Goal: Information Seeking & Learning: Compare options

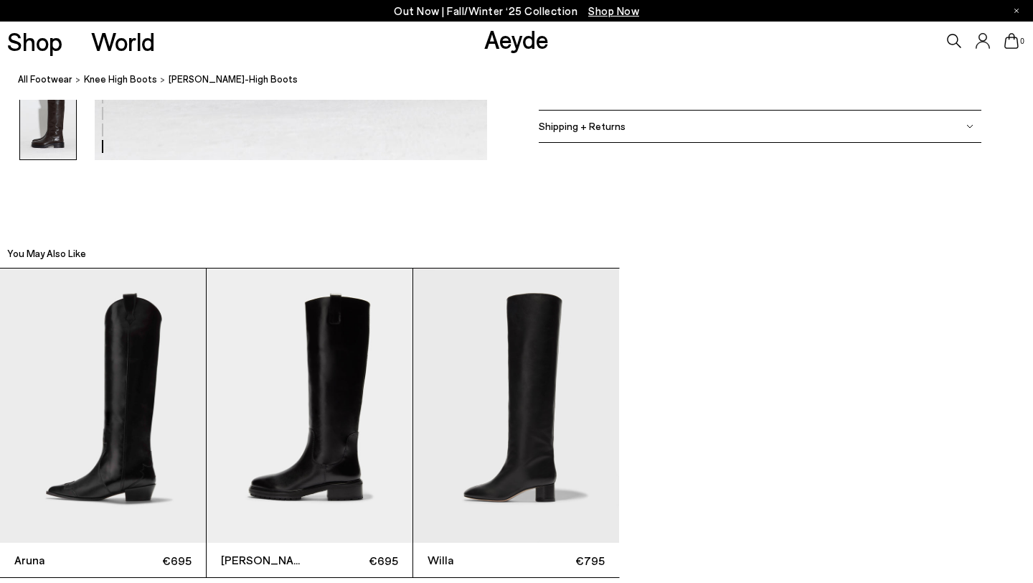
scroll to position [2641, 0]
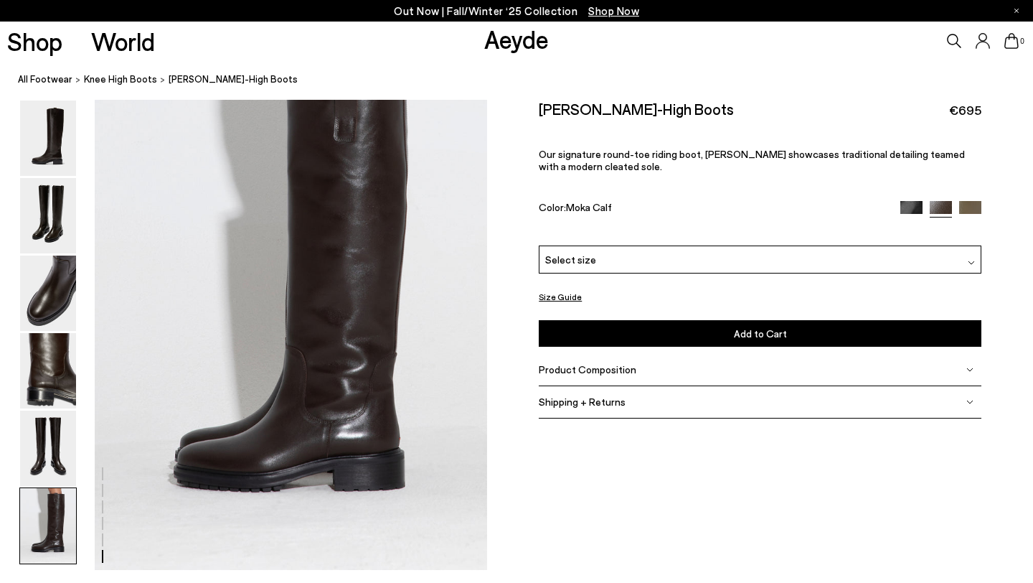
click at [622, 265] on div "Select size" at bounding box center [760, 259] width 443 height 28
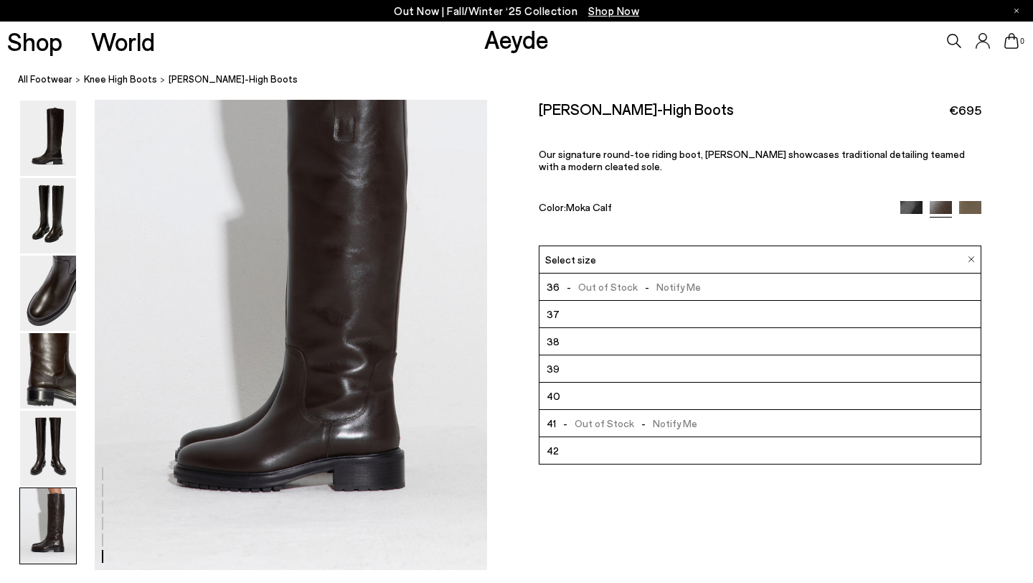
click at [622, 265] on div "Select size" at bounding box center [760, 259] width 443 height 28
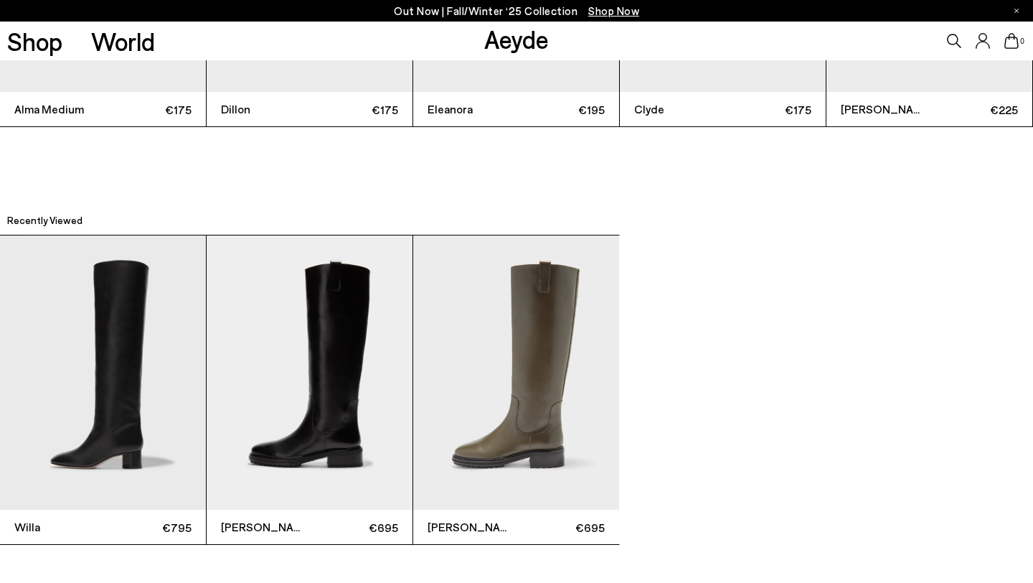
scroll to position [3946, 0]
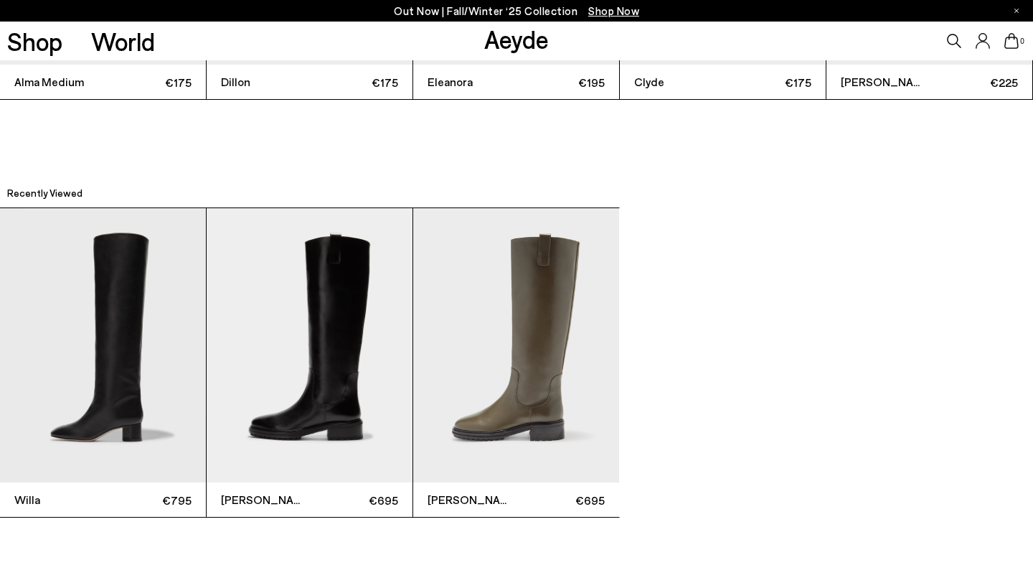
click at [103, 336] on img "1 / 3" at bounding box center [103, 345] width 206 height 275
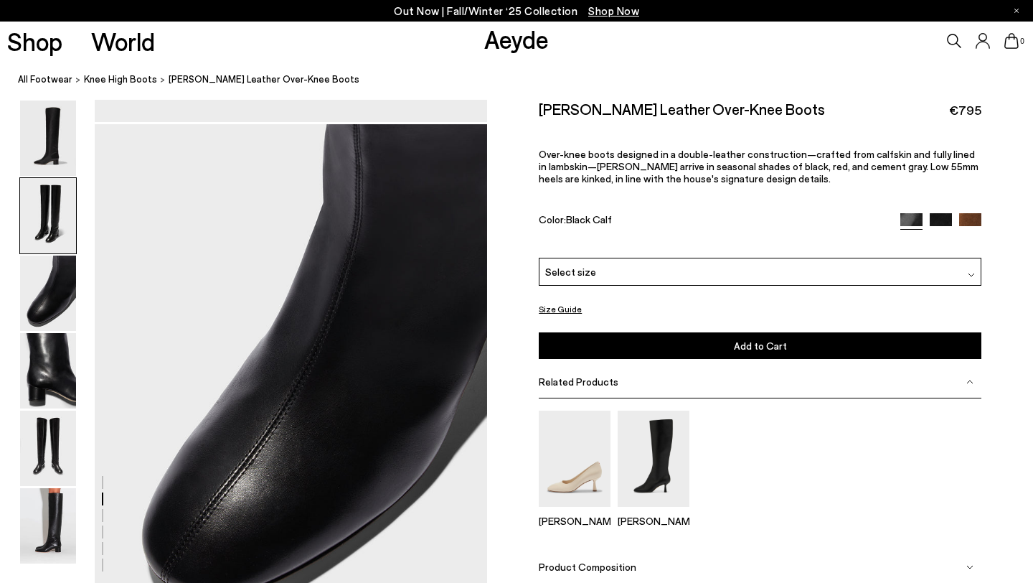
scroll to position [647, 0]
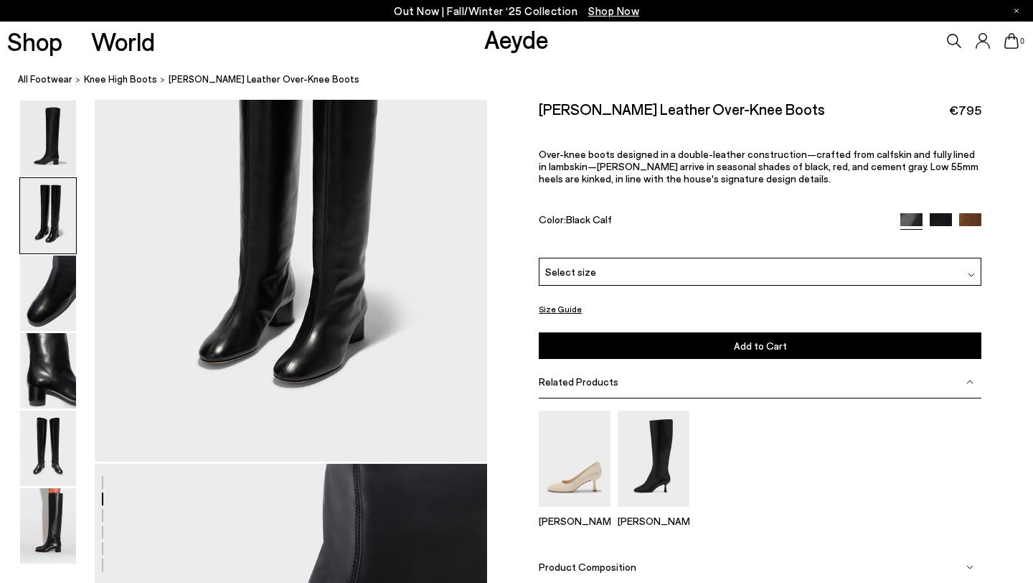
click at [526, 49] on link "Aeyde" at bounding box center [516, 39] width 65 height 30
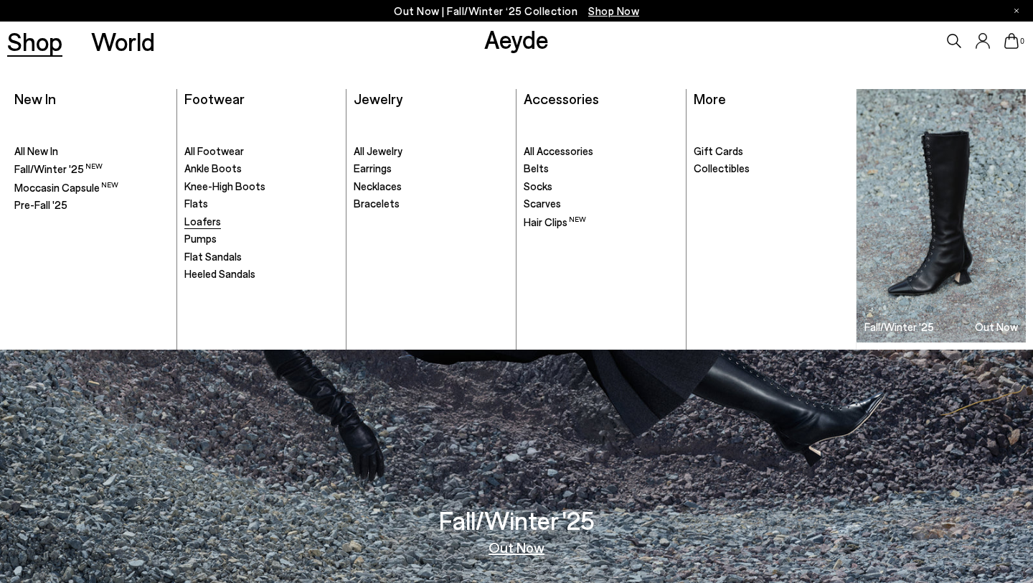
click at [205, 221] on span "Loafers" at bounding box center [202, 221] width 37 height 13
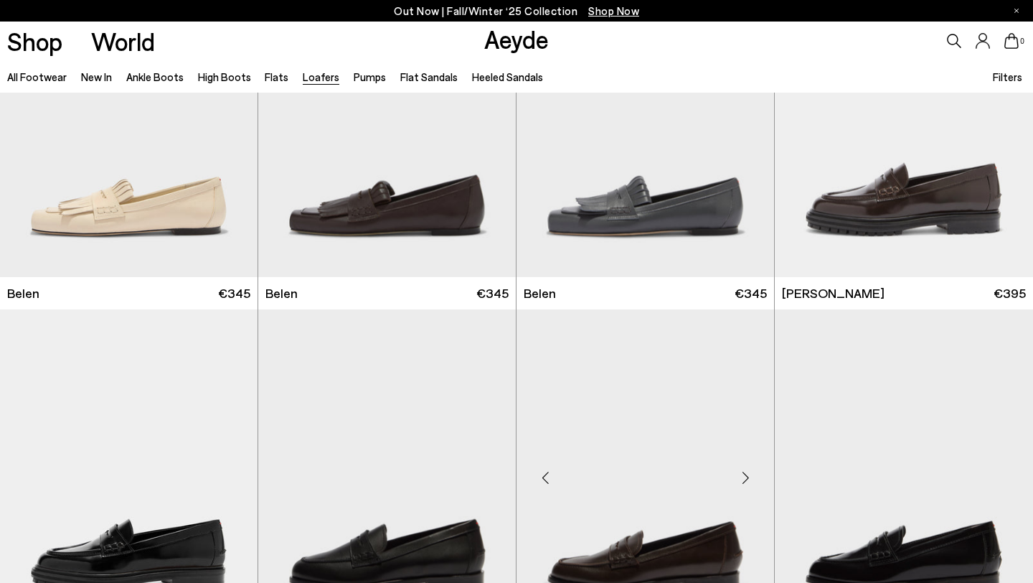
scroll to position [1048, 0]
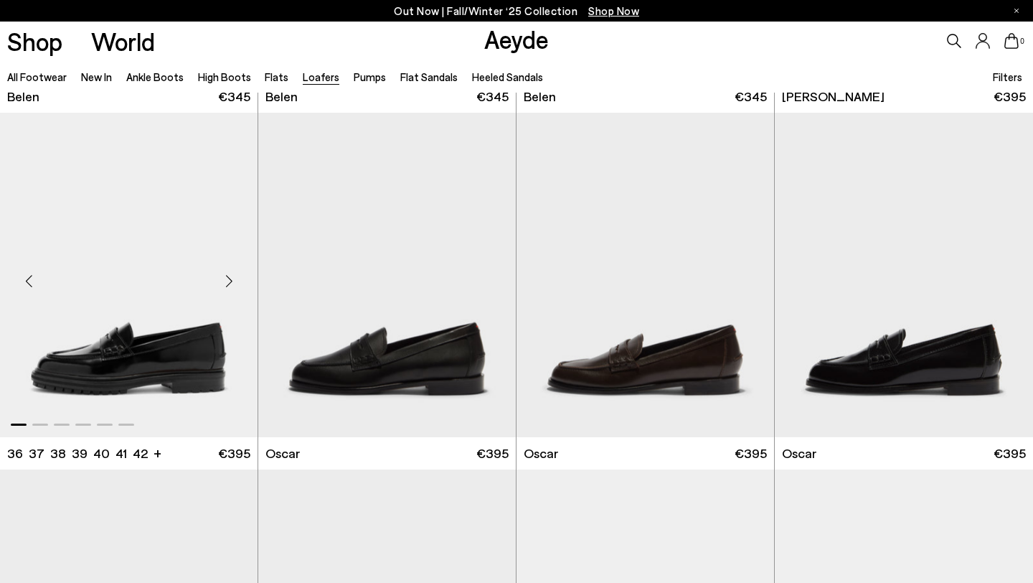
click at [226, 285] on div "Next slide" at bounding box center [228, 280] width 43 height 43
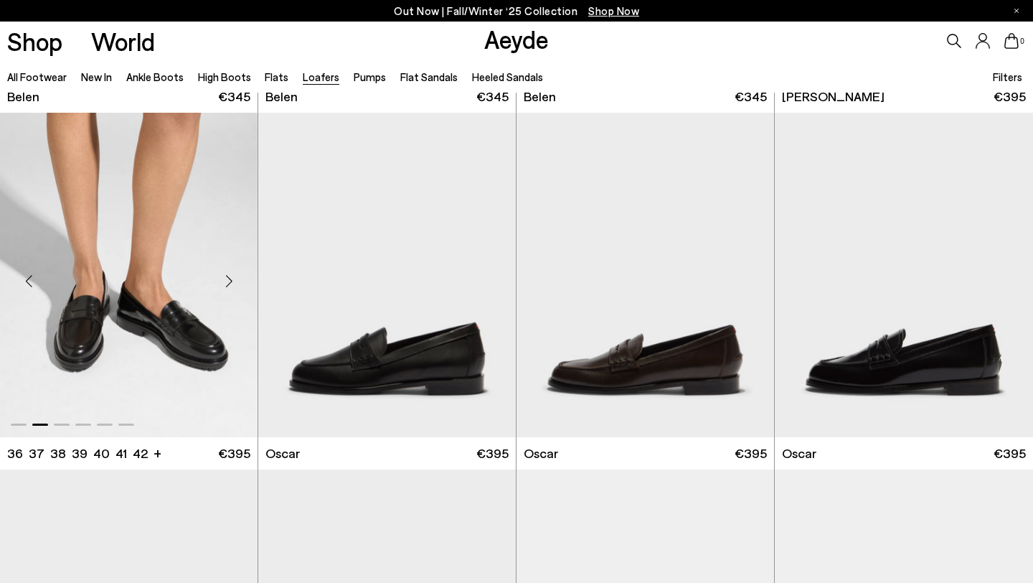
click at [226, 285] on div "Next slide" at bounding box center [228, 280] width 43 height 43
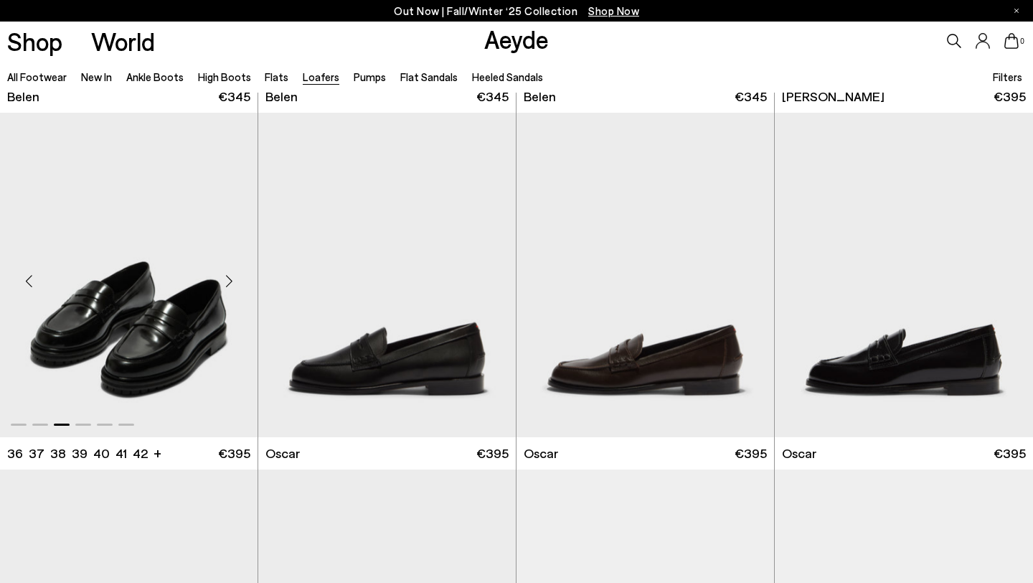
click at [226, 285] on div "Next slide" at bounding box center [228, 280] width 43 height 43
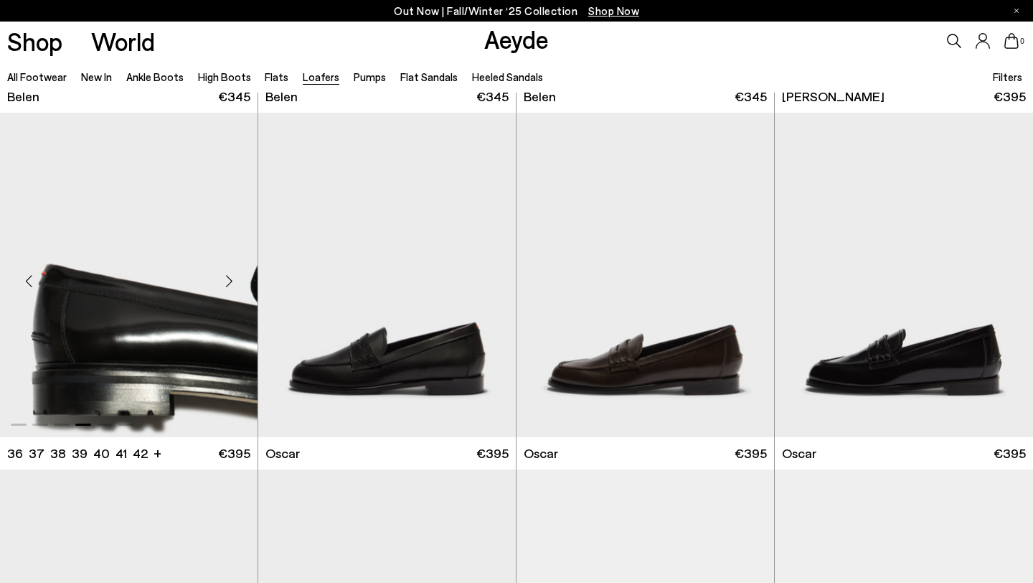
click at [226, 285] on div "Next slide" at bounding box center [228, 280] width 43 height 43
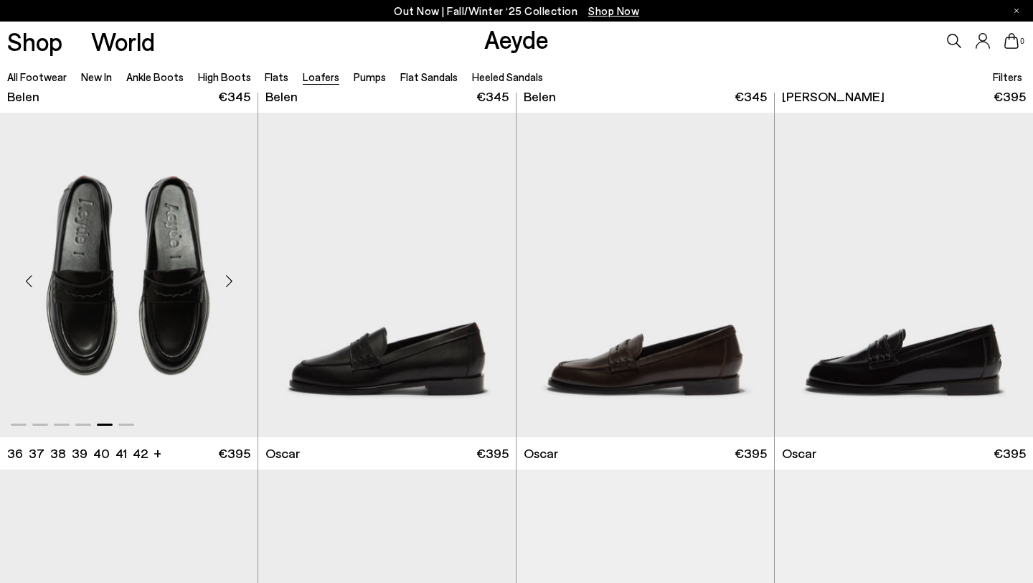
click at [226, 285] on div "Next slide" at bounding box center [228, 280] width 43 height 43
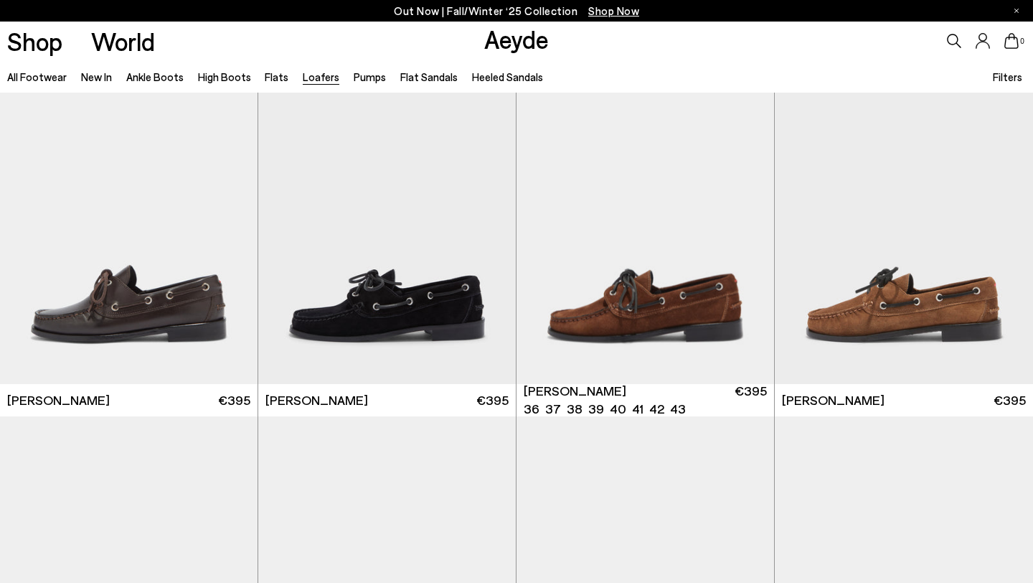
scroll to position [1816, 0]
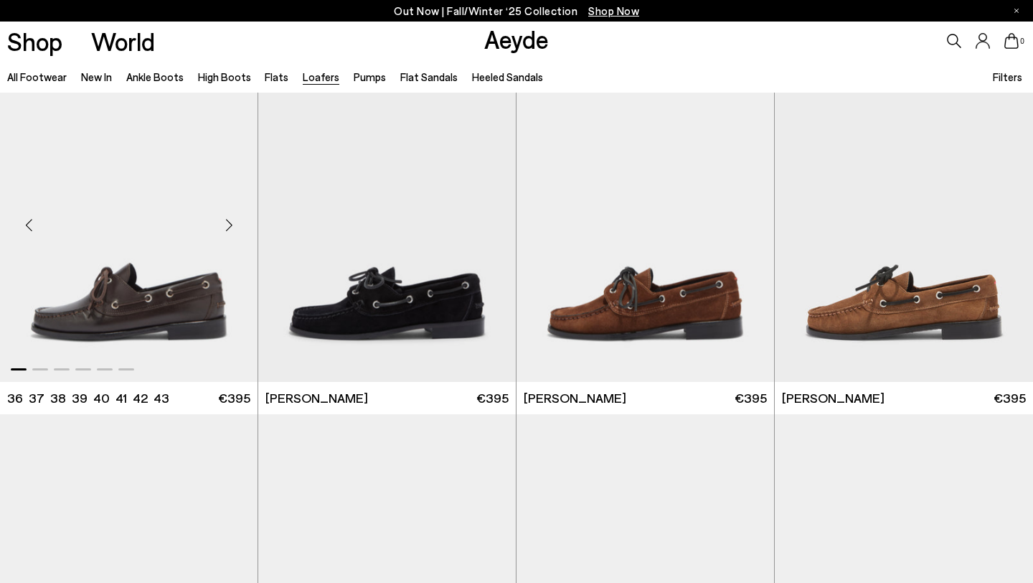
click at [231, 227] on div "Next slide" at bounding box center [228, 225] width 43 height 43
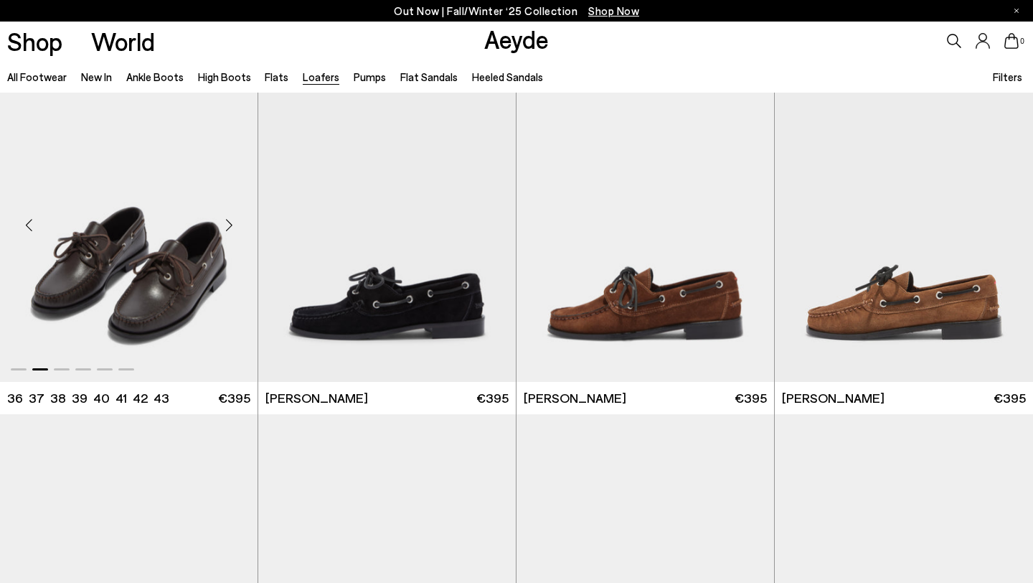
click at [231, 227] on div "Next slide" at bounding box center [228, 225] width 43 height 43
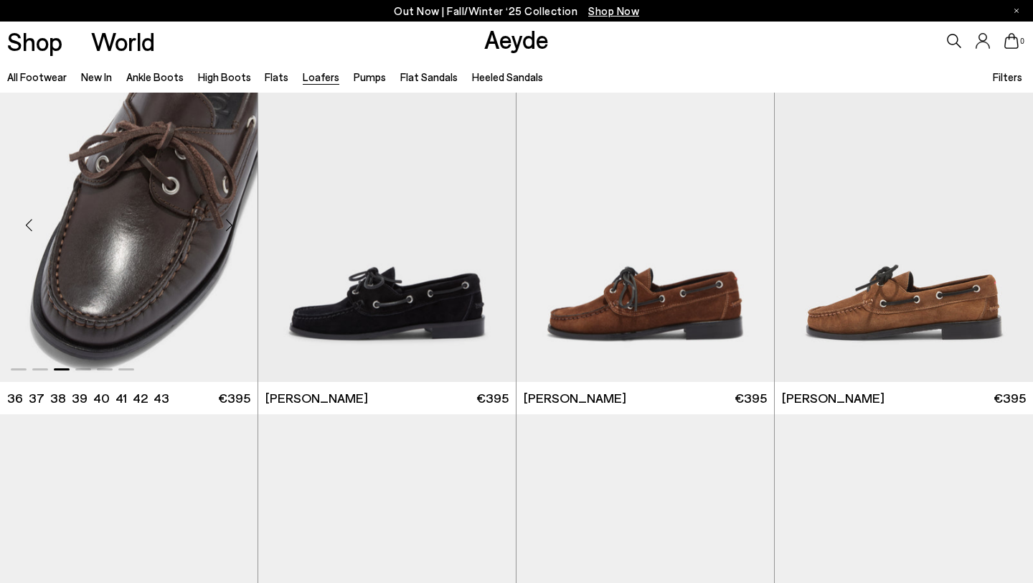
click at [231, 227] on div "Next slide" at bounding box center [228, 225] width 43 height 43
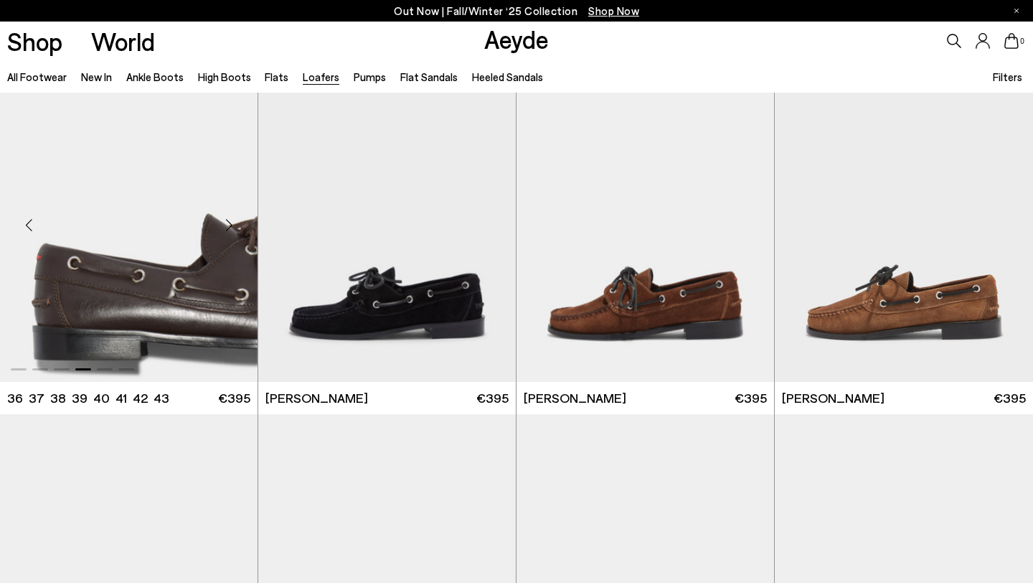
click at [231, 227] on div "Next slide" at bounding box center [228, 225] width 43 height 43
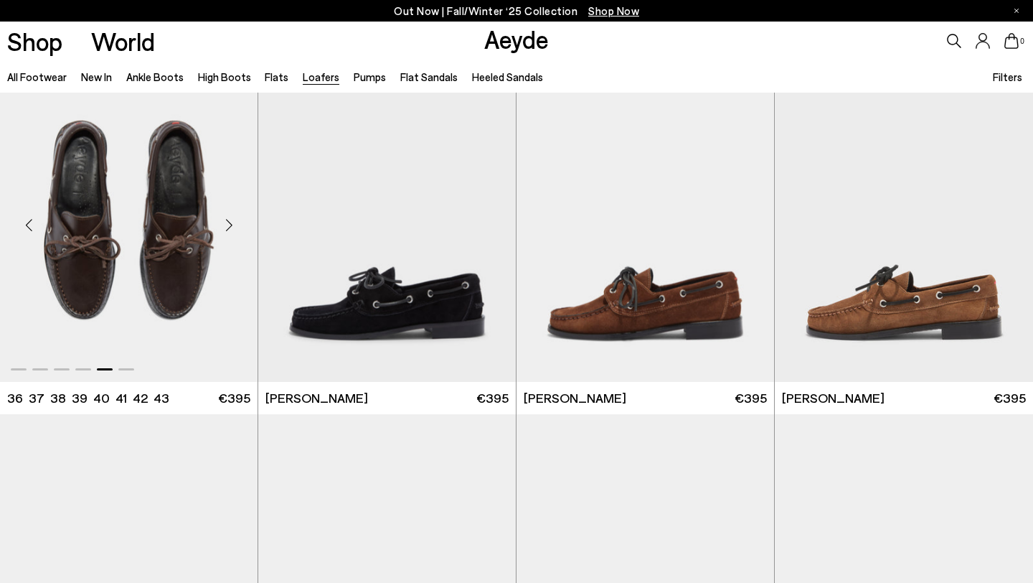
click at [231, 227] on div "Next slide" at bounding box center [228, 225] width 43 height 43
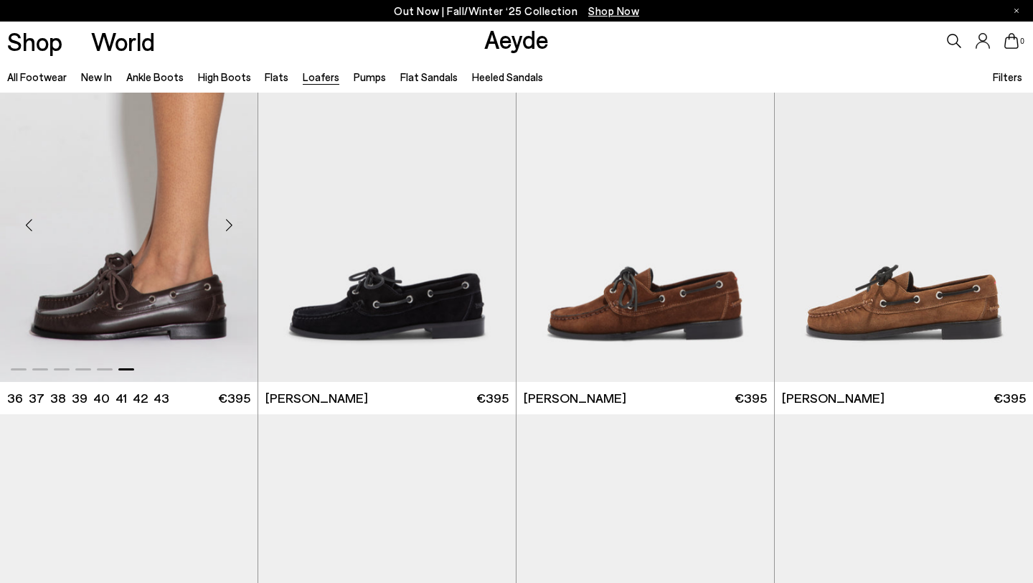
click at [231, 227] on div "Next slide" at bounding box center [228, 225] width 43 height 43
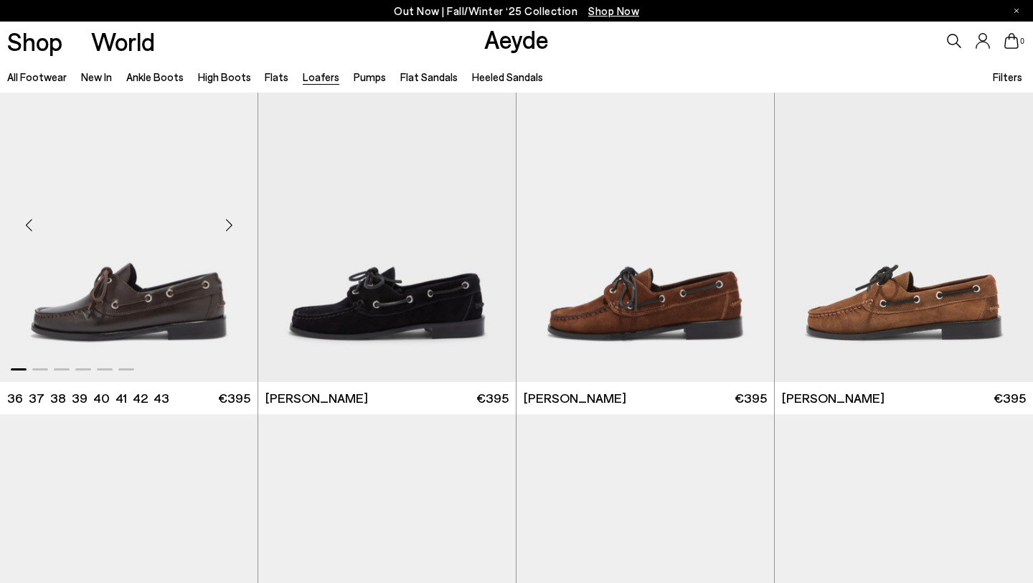
click at [231, 227] on div "Next slide" at bounding box center [228, 225] width 43 height 43
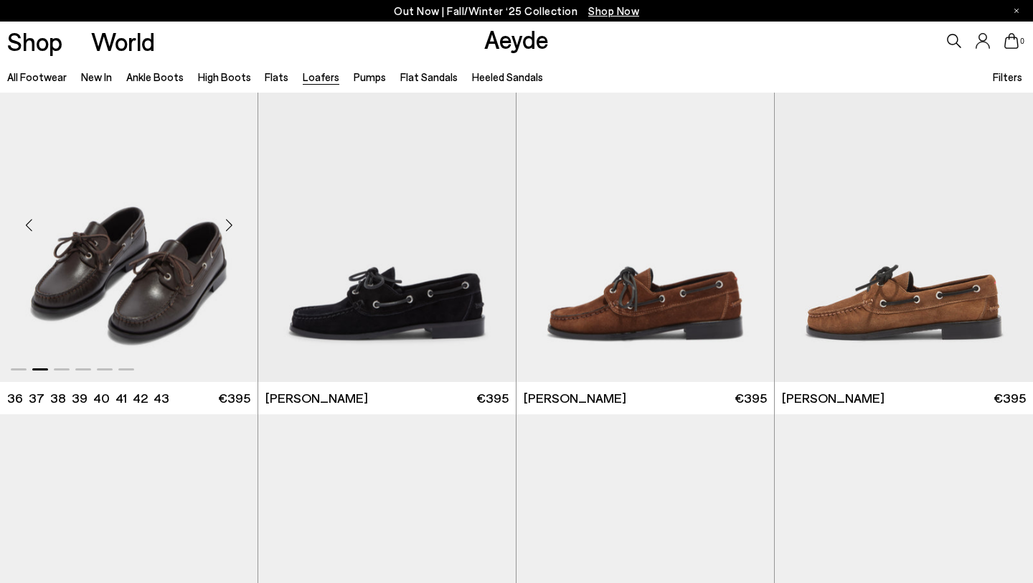
click at [231, 227] on div "Next slide" at bounding box center [228, 225] width 43 height 43
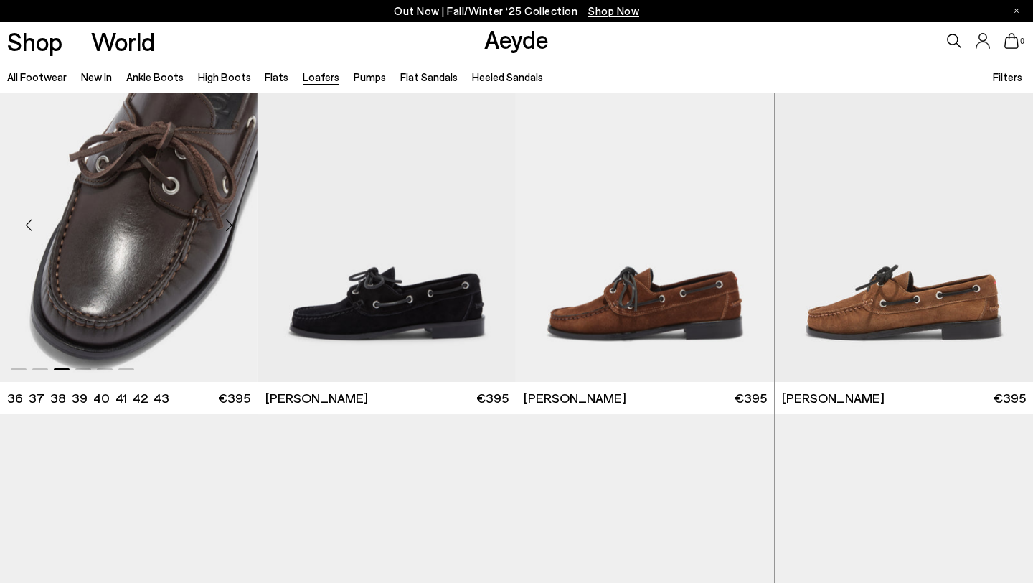
click at [231, 227] on div "Next slide" at bounding box center [228, 225] width 43 height 43
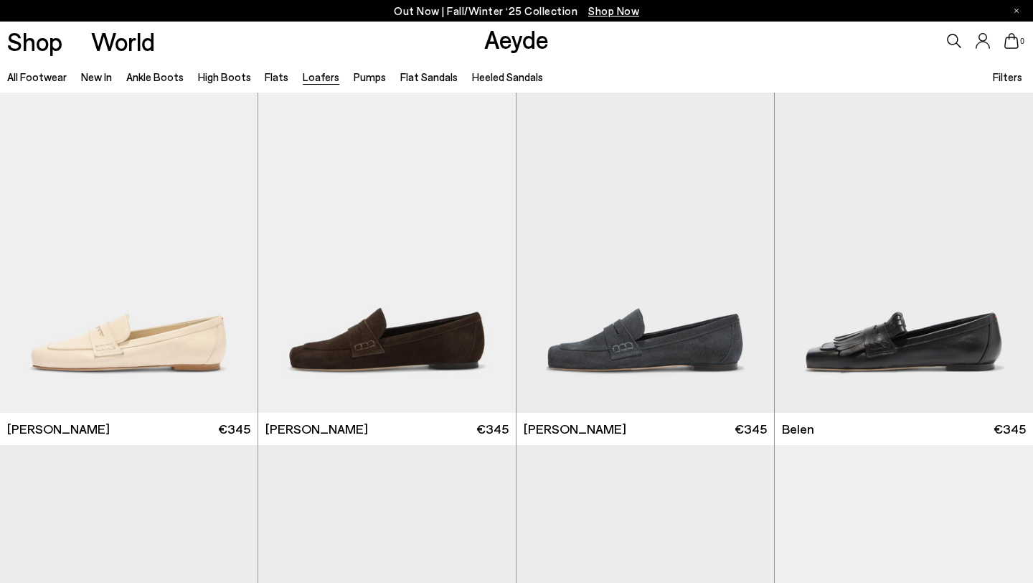
scroll to position [0, 0]
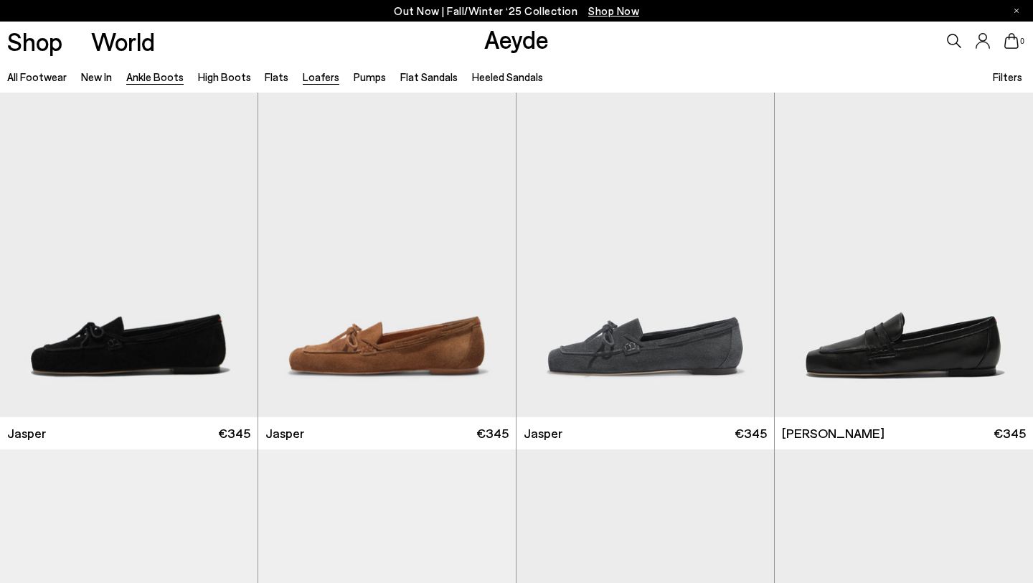
click at [169, 76] on link "Ankle Boots" at bounding box center [154, 76] width 57 height 13
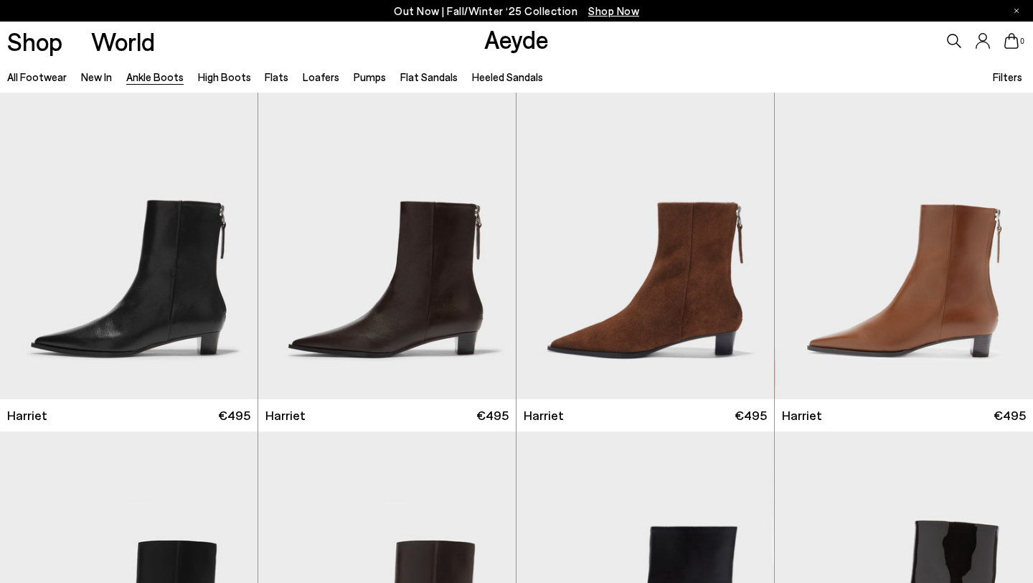
scroll to position [2290, 0]
